Goal: Transaction & Acquisition: Purchase product/service

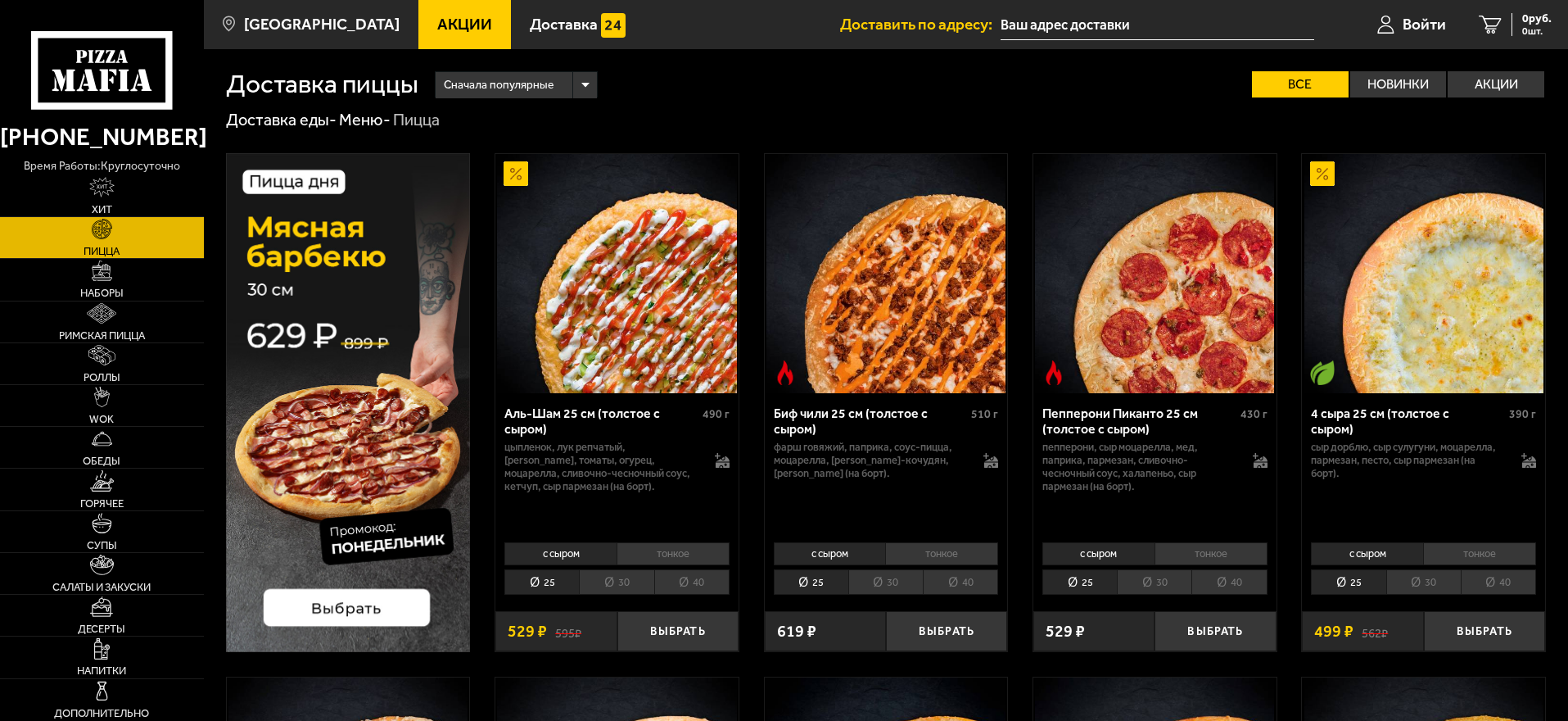
type input "[STREET_ADDRESS][PERSON_NAME]"
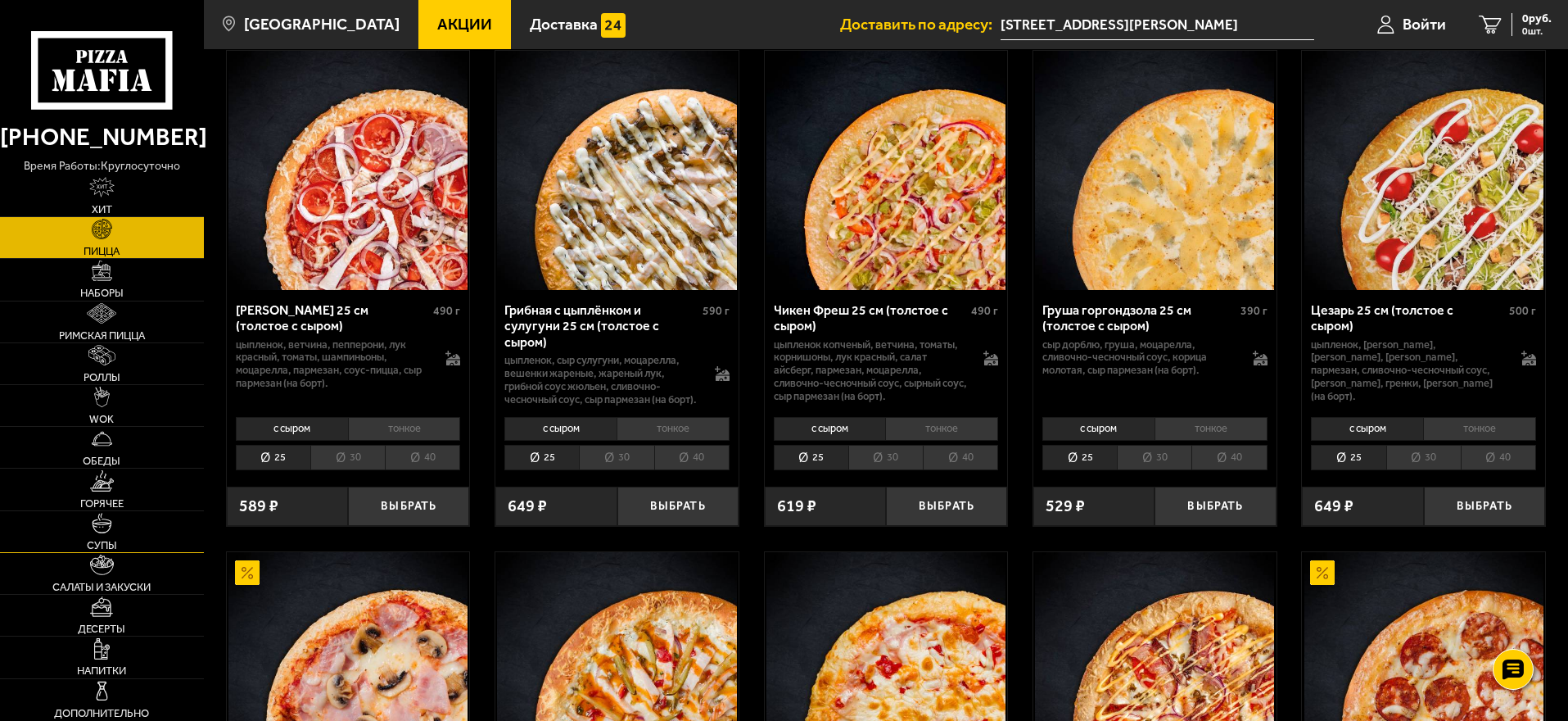
scroll to position [656, 0]
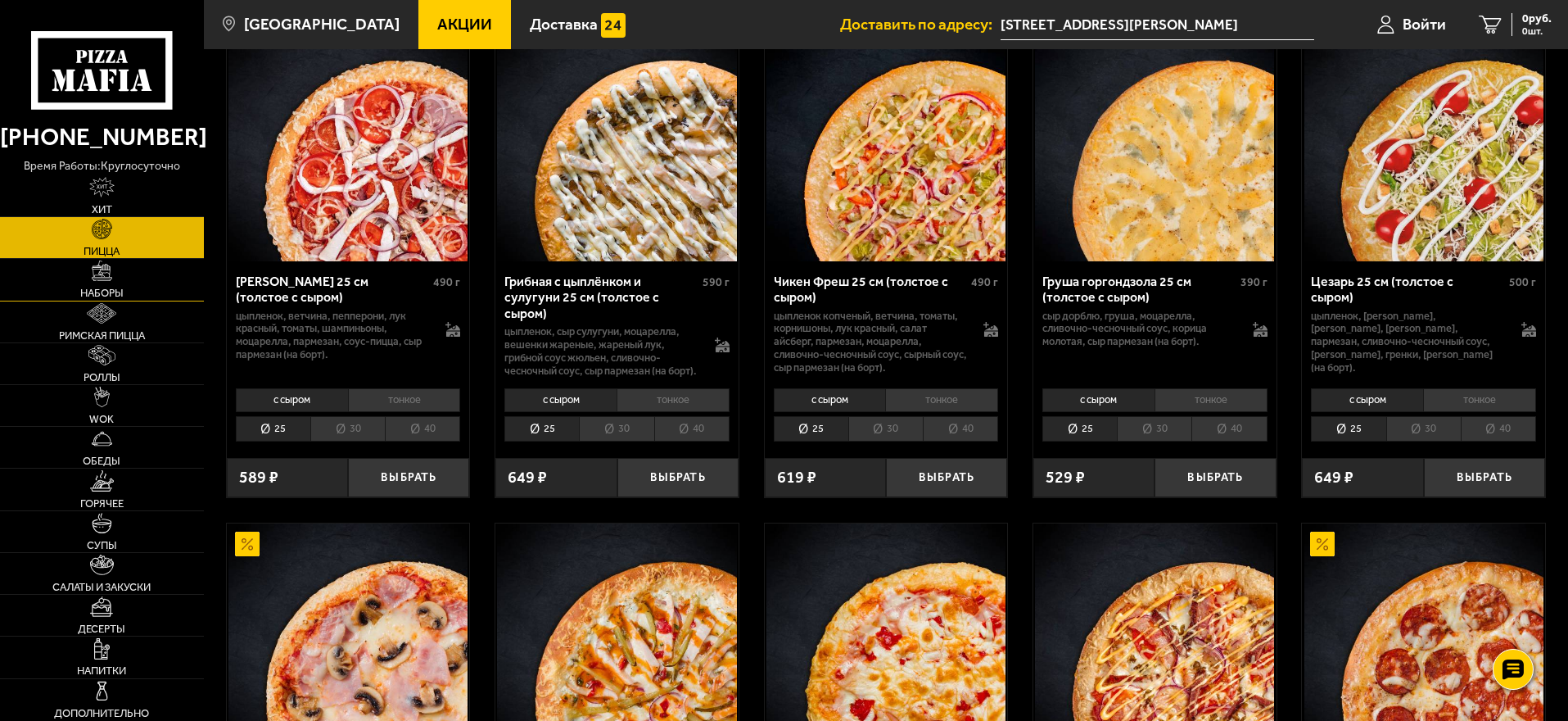
click at [109, 280] on img at bounding box center [102, 270] width 21 height 21
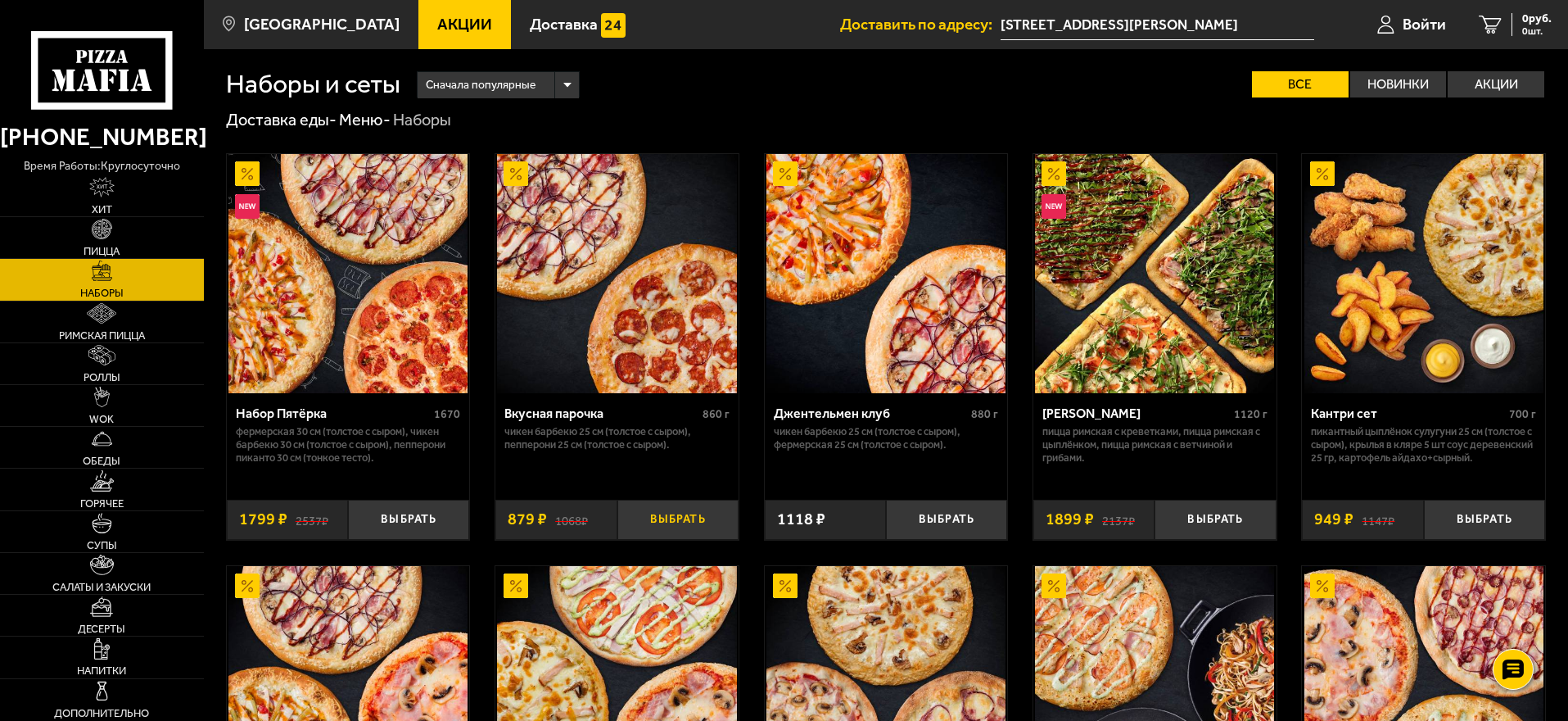
click at [683, 525] on button "Выбрать" at bounding box center [678, 520] width 121 height 40
click at [637, 520] on button "−" at bounding box center [637, 520] width 40 height 40
click at [590, 289] on img at bounding box center [616, 273] width 239 height 240
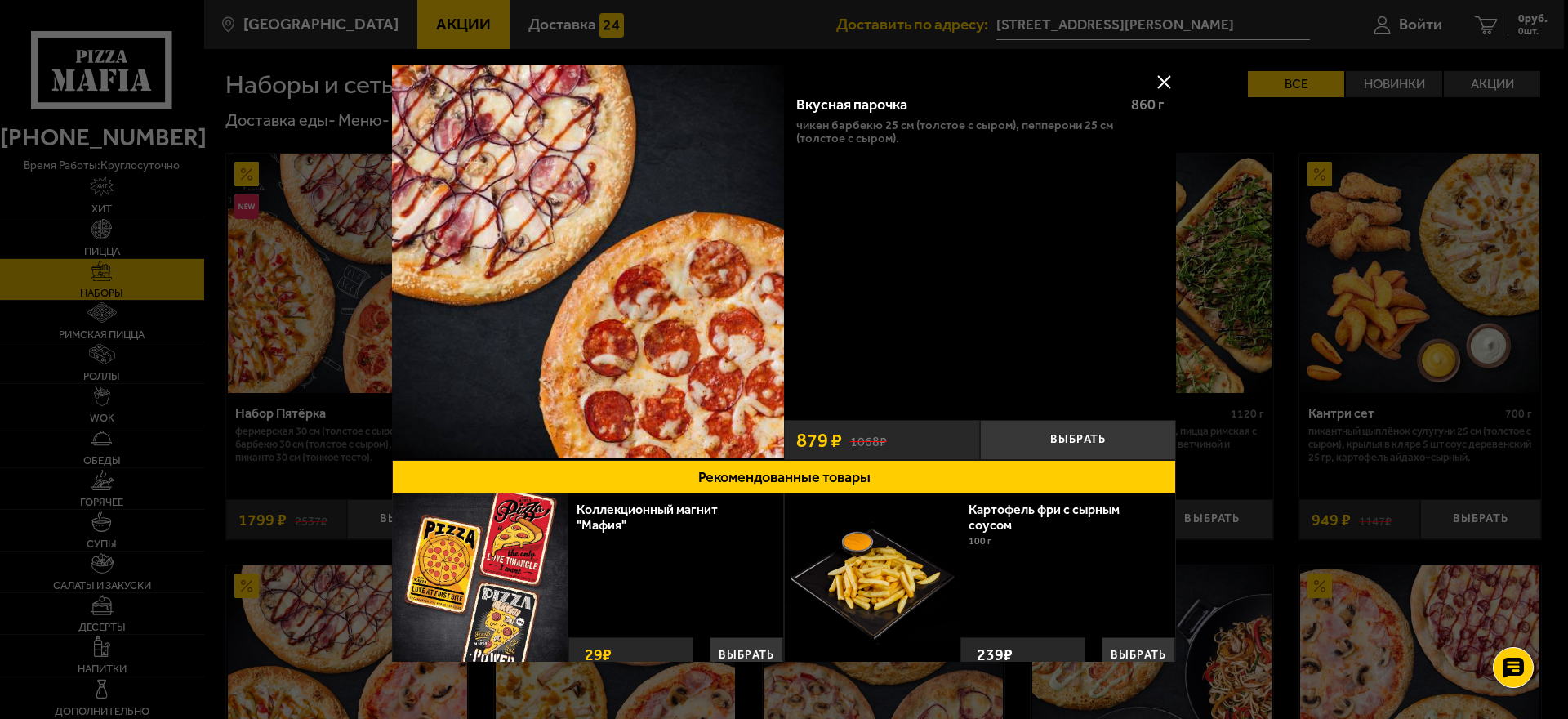
click at [1160, 78] on button at bounding box center [1164, 82] width 25 height 25
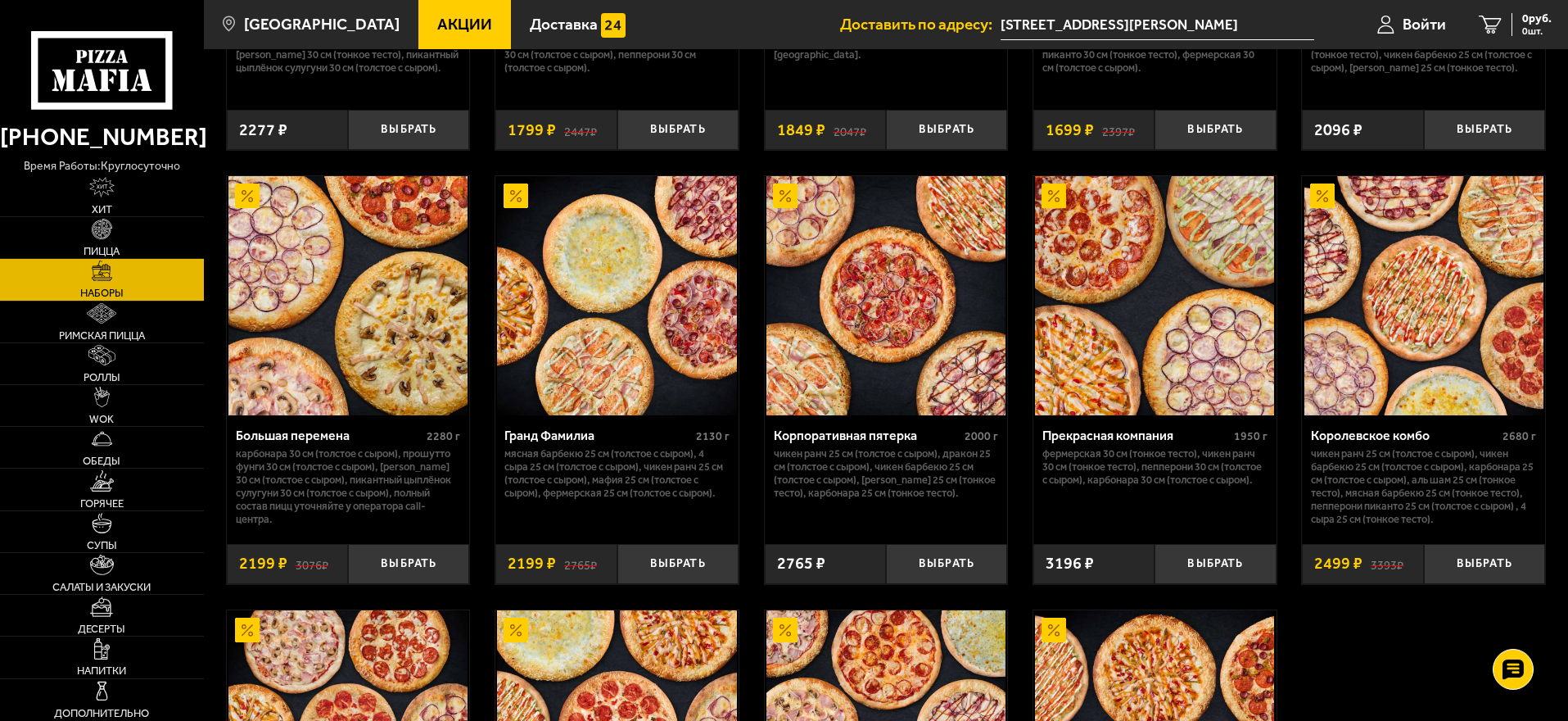
scroll to position [1964, 0]
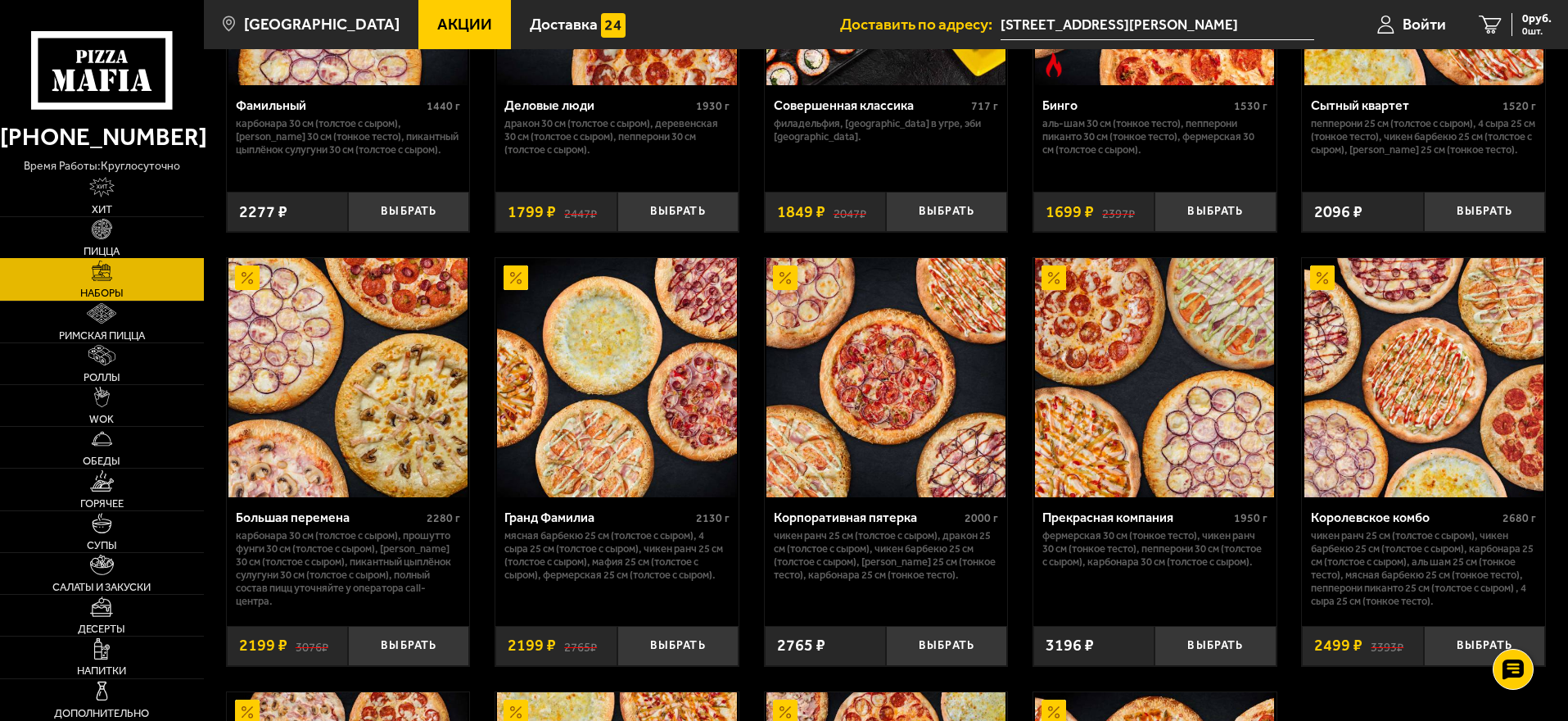
click at [110, 230] on img at bounding box center [102, 229] width 21 height 21
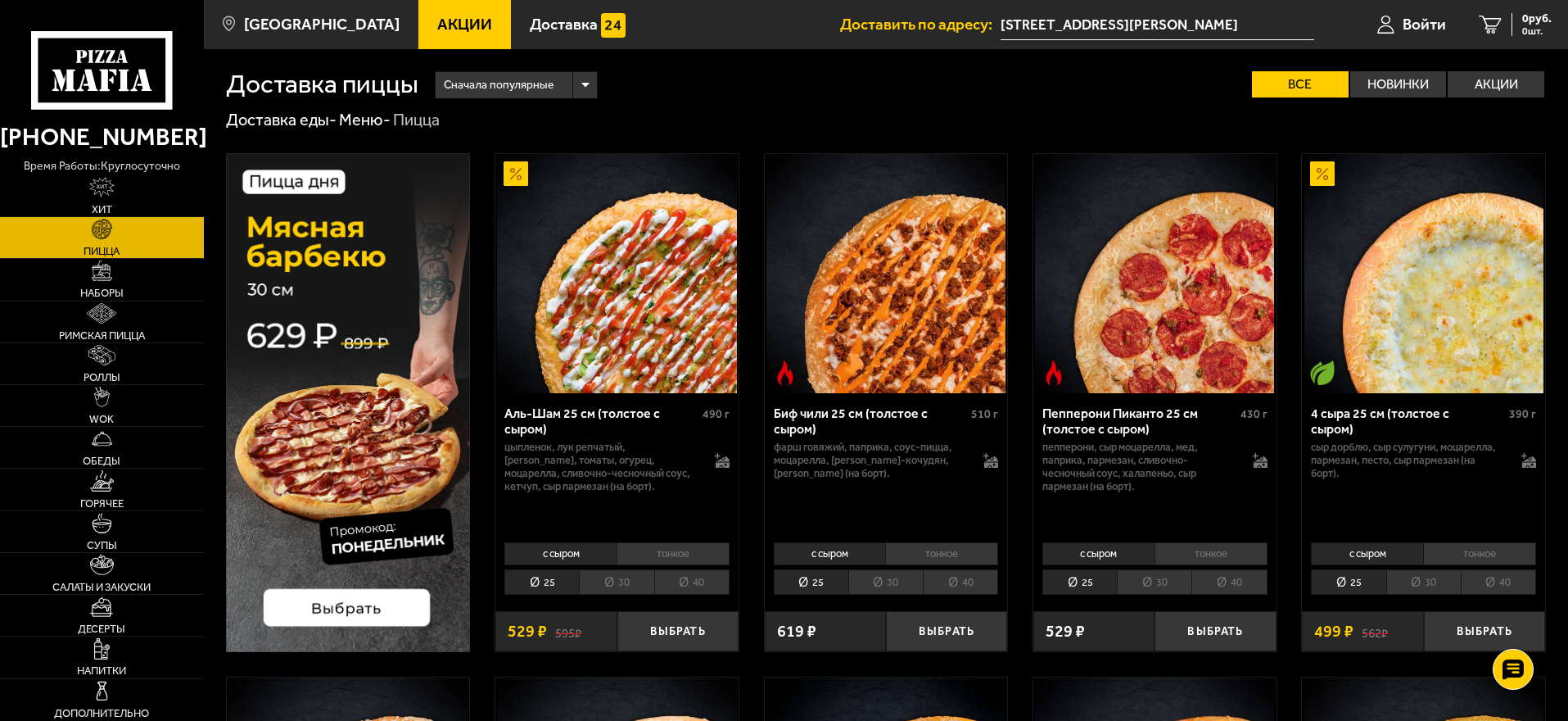
click at [684, 556] on li "тонкое" at bounding box center [673, 554] width 113 height 23
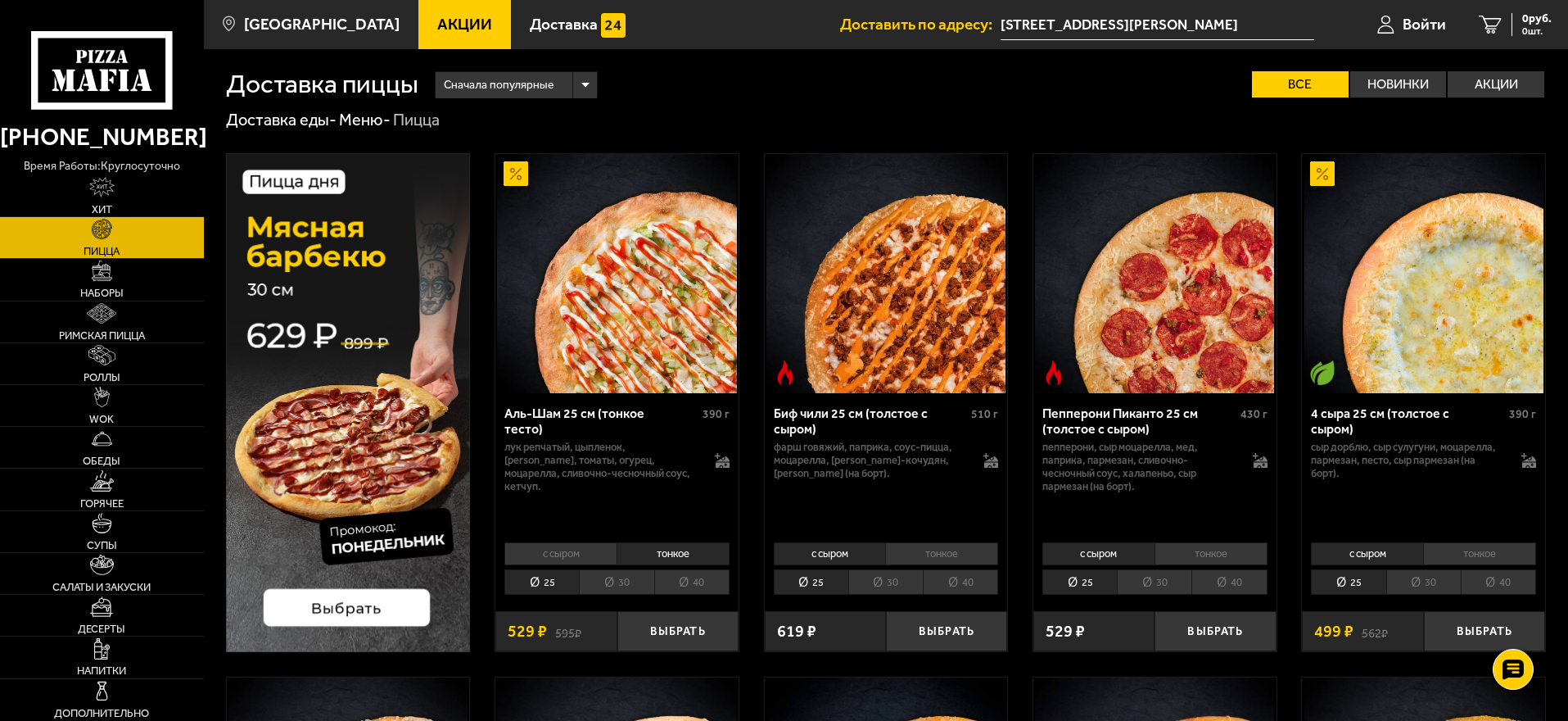
click at [574, 552] on li "с сыром" at bounding box center [560, 554] width 112 height 23
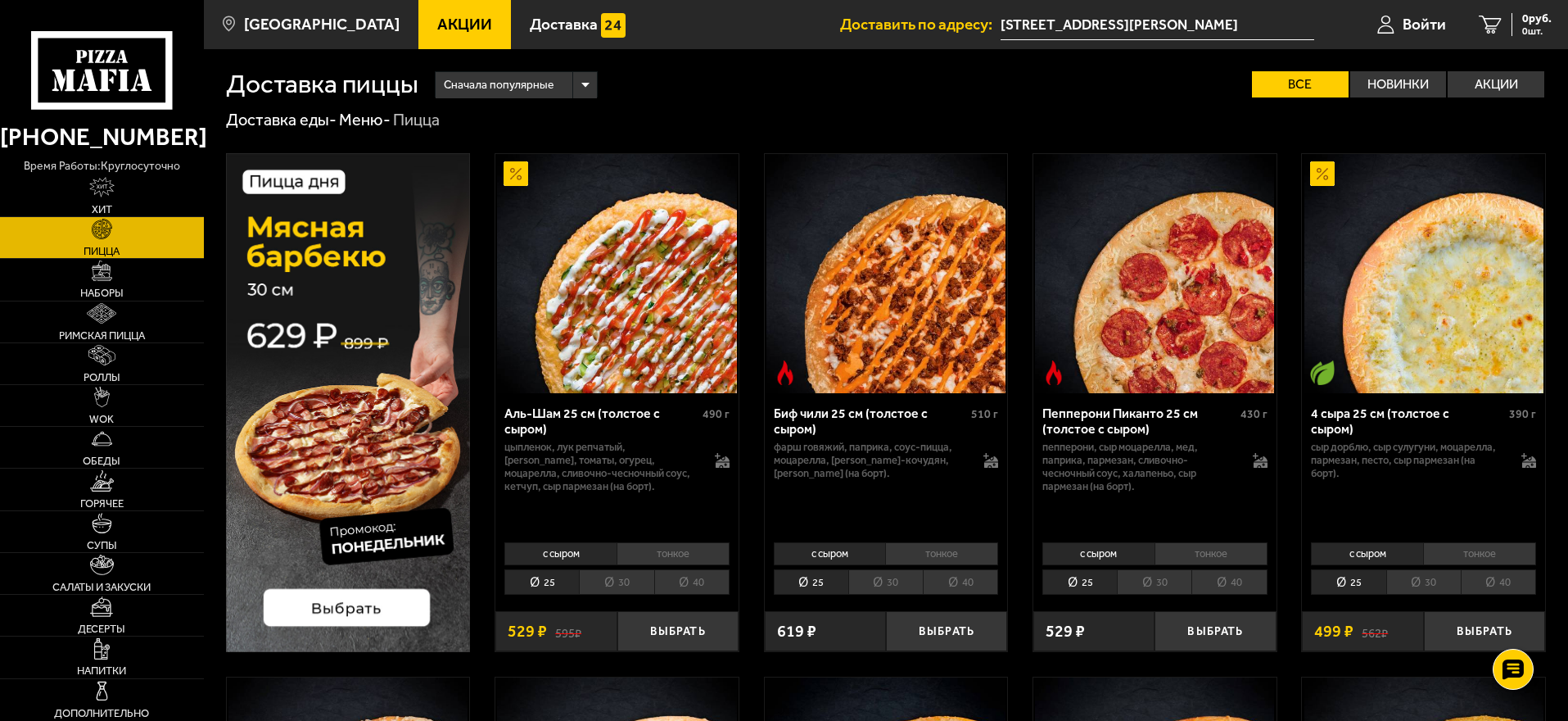
click at [346, 404] on img at bounding box center [349, 403] width 245 height 499
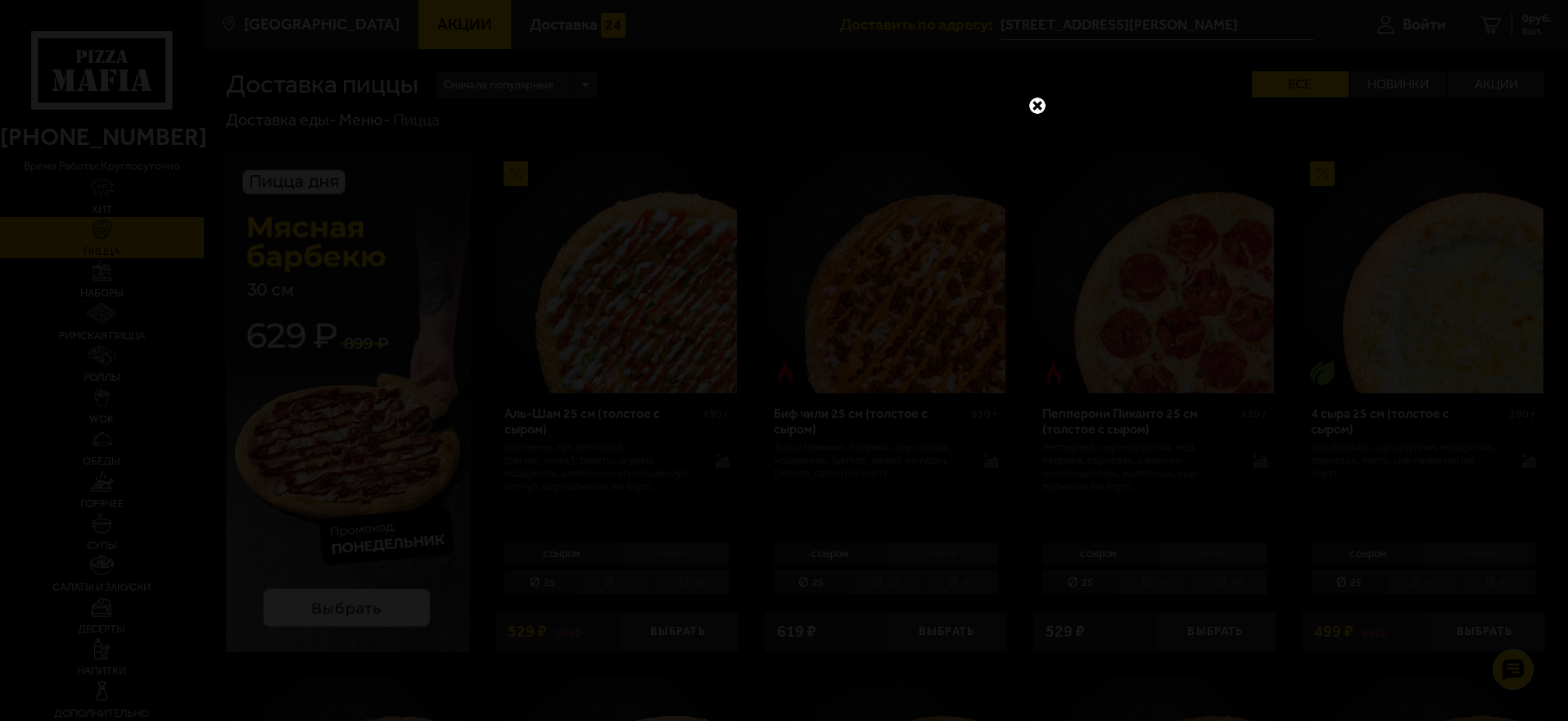
click at [1037, 107] on link at bounding box center [1038, 106] width 22 height 22
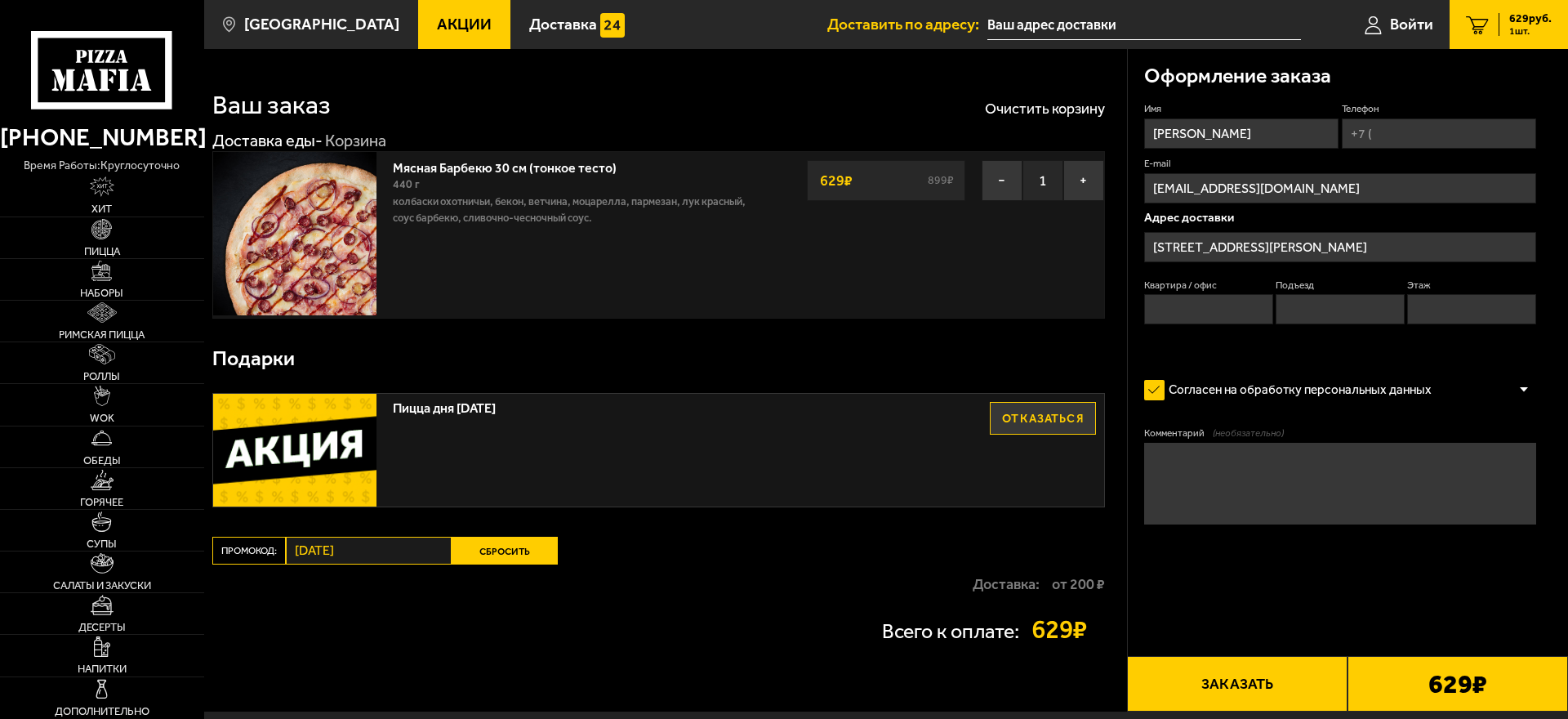
type input "[STREET_ADDRESS][PERSON_NAME]"
